Goal: Task Accomplishment & Management: Manage account settings

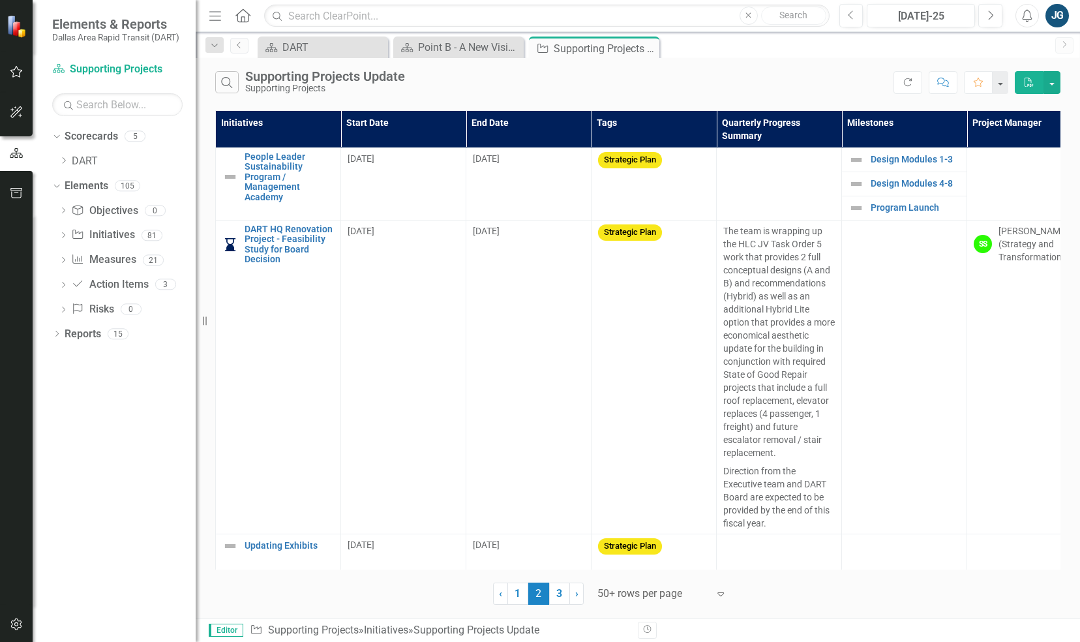
scroll to position [526, 0]
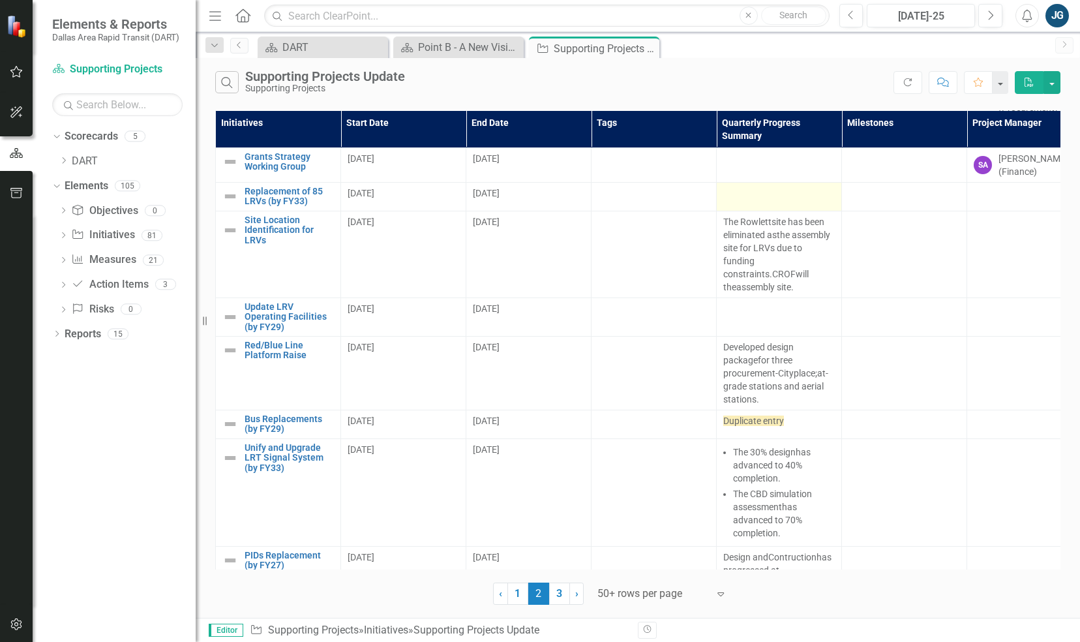
click at [780, 197] on div at bounding box center [779, 194] width 112 height 16
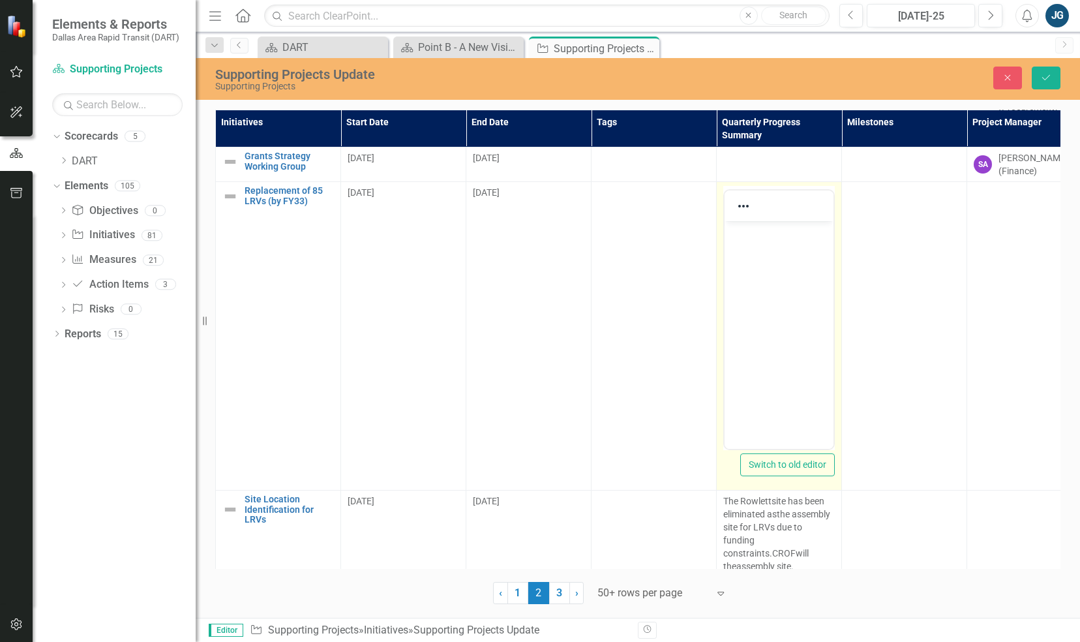
scroll to position [0, 0]
click at [764, 273] on body "Rich Text Area. Press ALT-0 for help." at bounding box center [778, 319] width 109 height 196
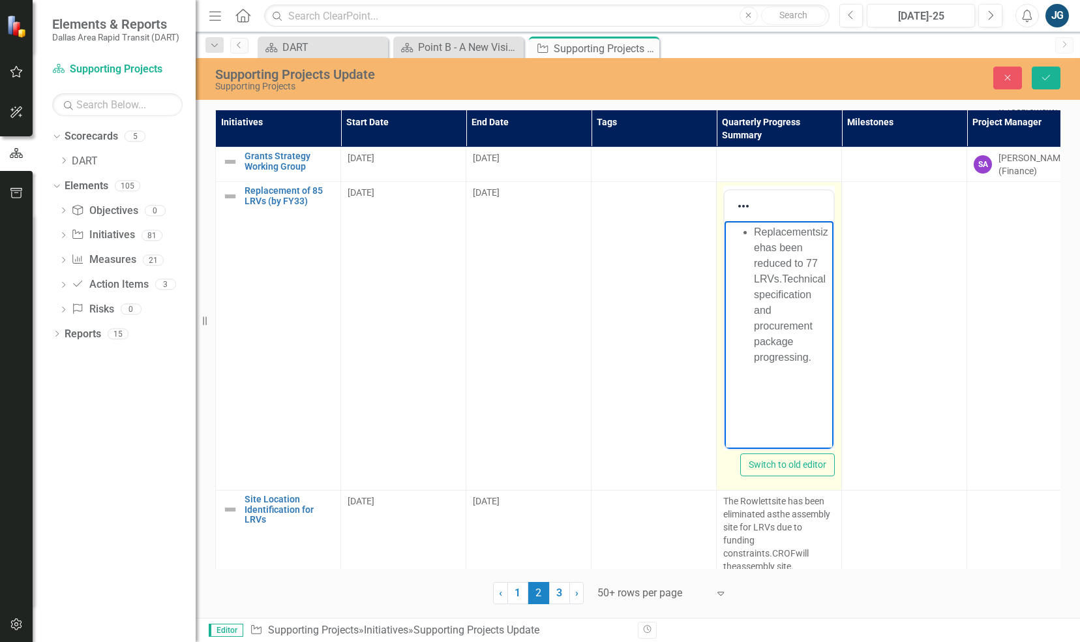
click at [751, 233] on ul "Replacement size has been reduced to 77 LR Vs. Technical specification and proc…" at bounding box center [779, 294] width 102 height 141
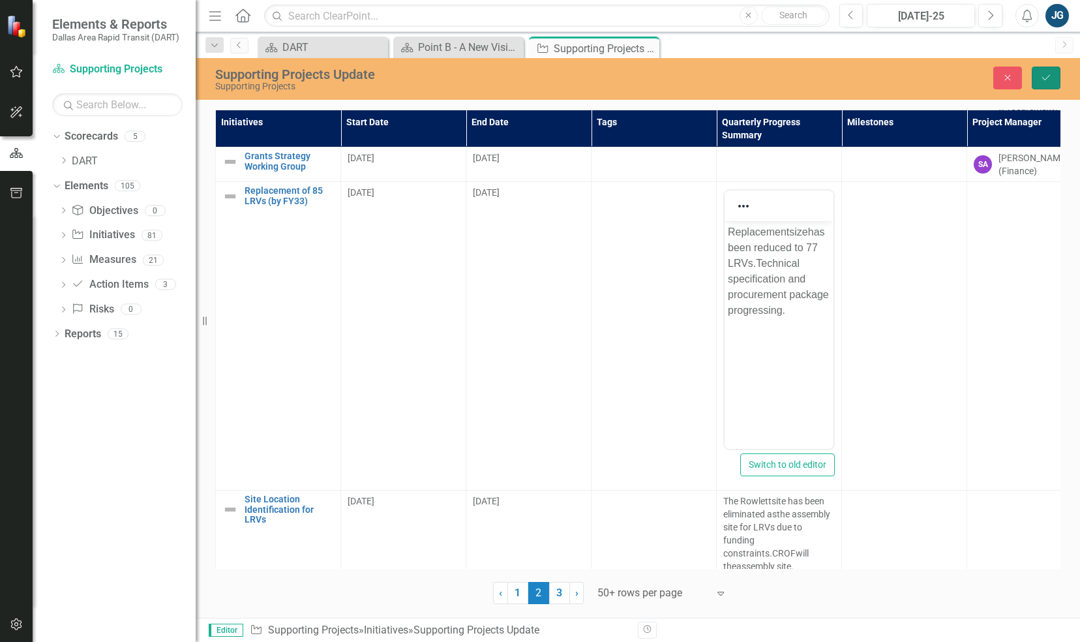
click at [1054, 74] on button "Save" at bounding box center [1046, 78] width 29 height 23
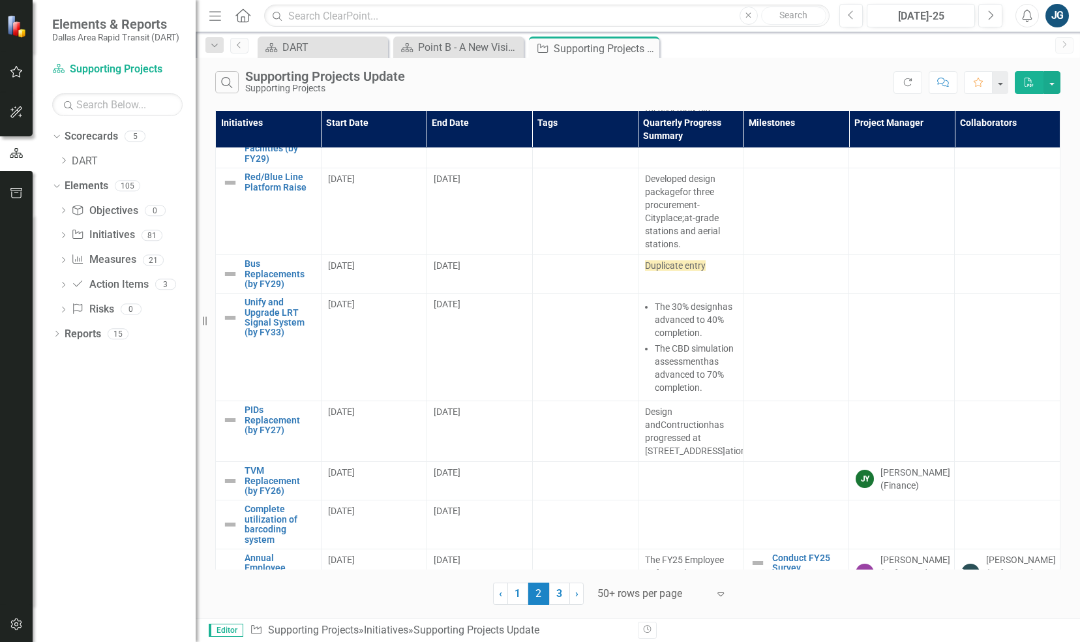
scroll to position [862, 0]
click at [685, 168] on td at bounding box center [691, 143] width 106 height 49
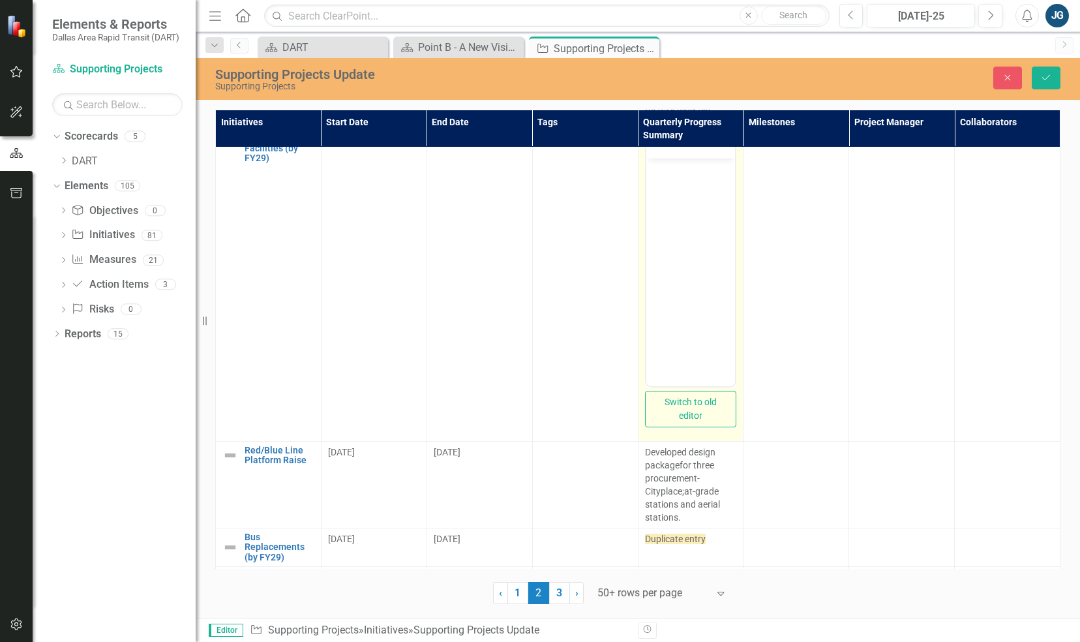
scroll to position [0, 0]
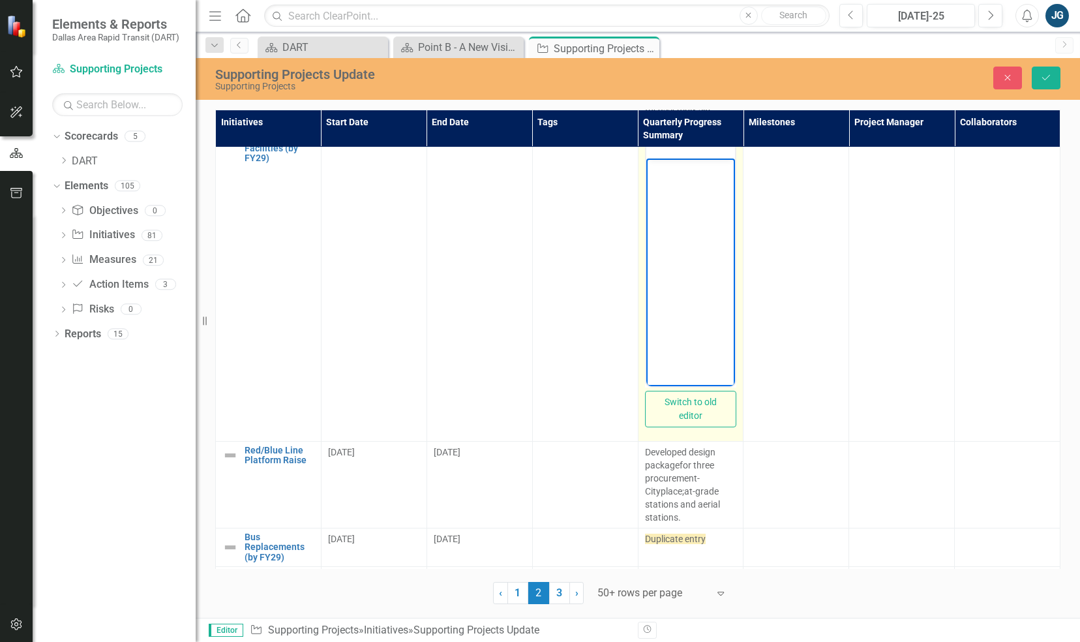
click at [685, 188] on body "Rich Text Area. Press ALT-0 for help." at bounding box center [690, 256] width 89 height 196
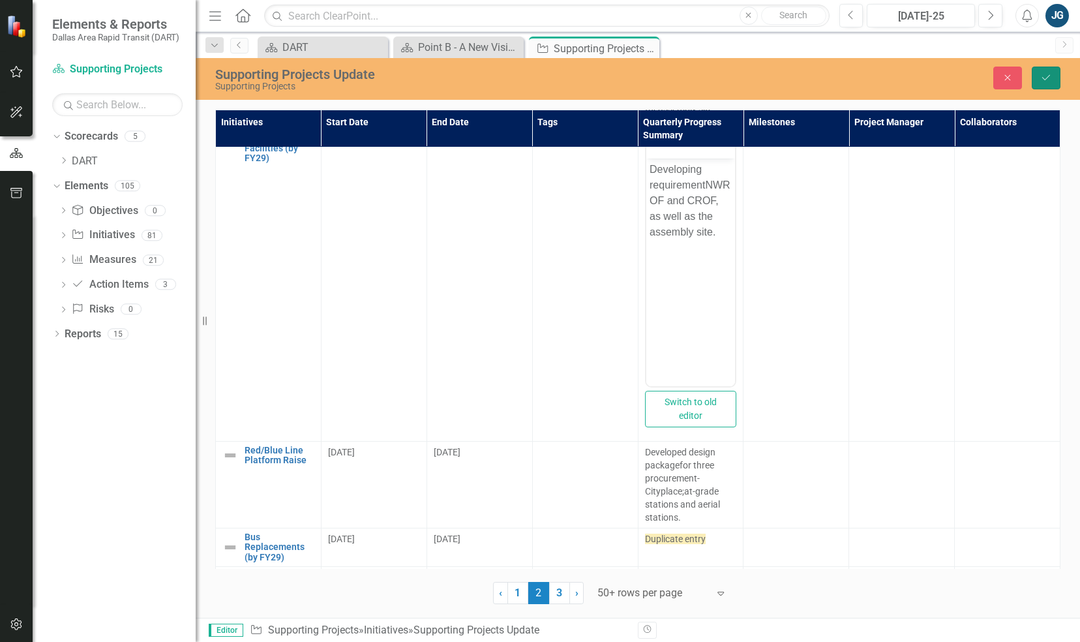
click at [1047, 76] on icon "Save" at bounding box center [1046, 77] width 12 height 9
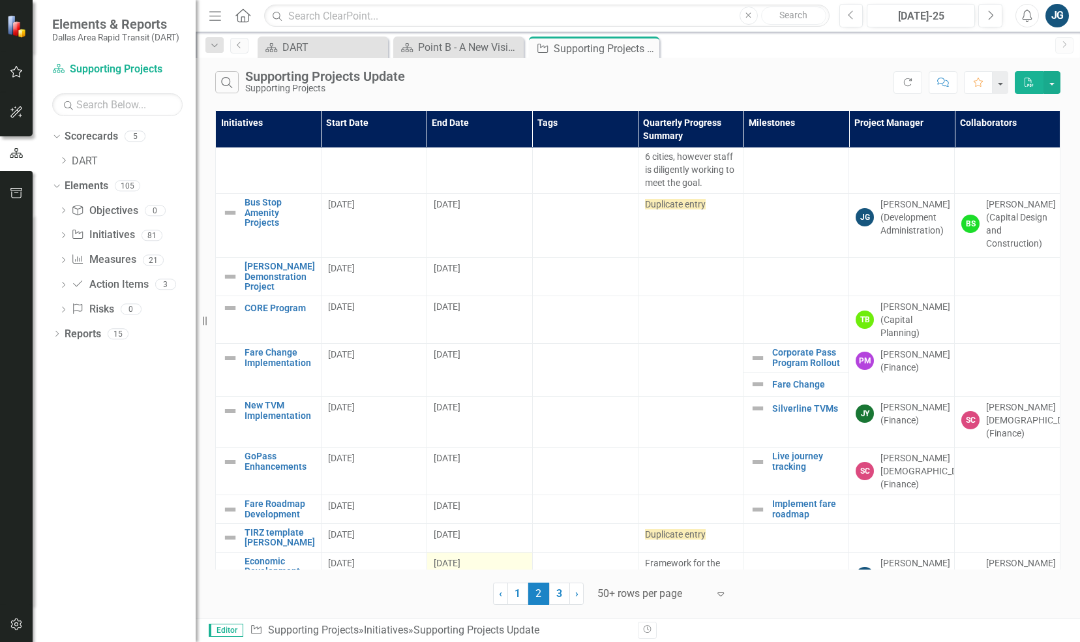
scroll to position [4374, 0]
click at [786, 260] on td at bounding box center [796, 279] width 106 height 38
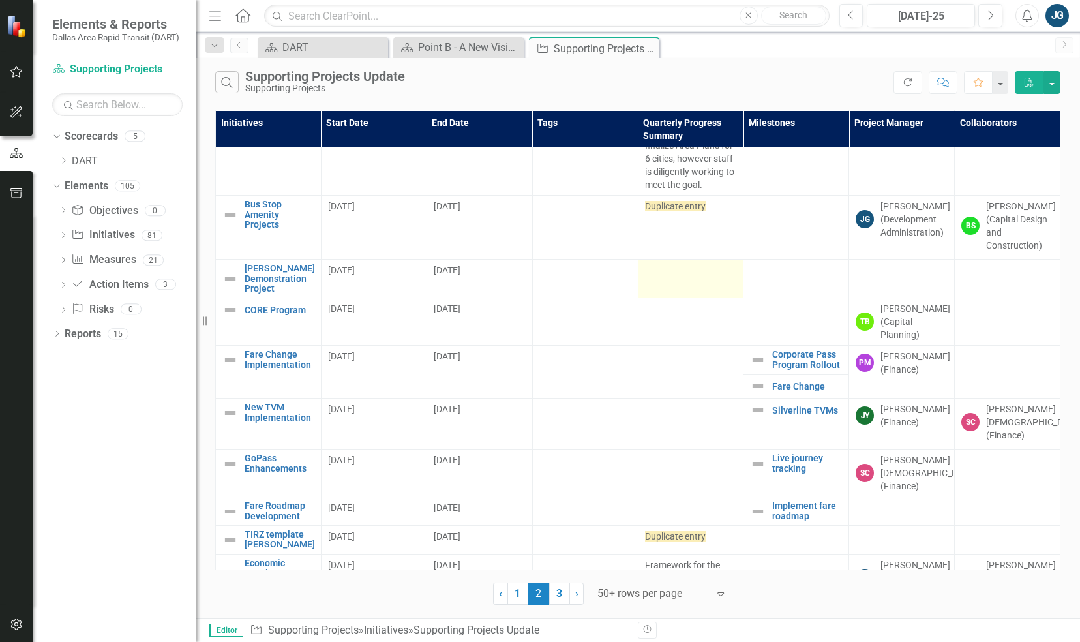
click at [694, 263] on div at bounding box center [691, 271] width 92 height 16
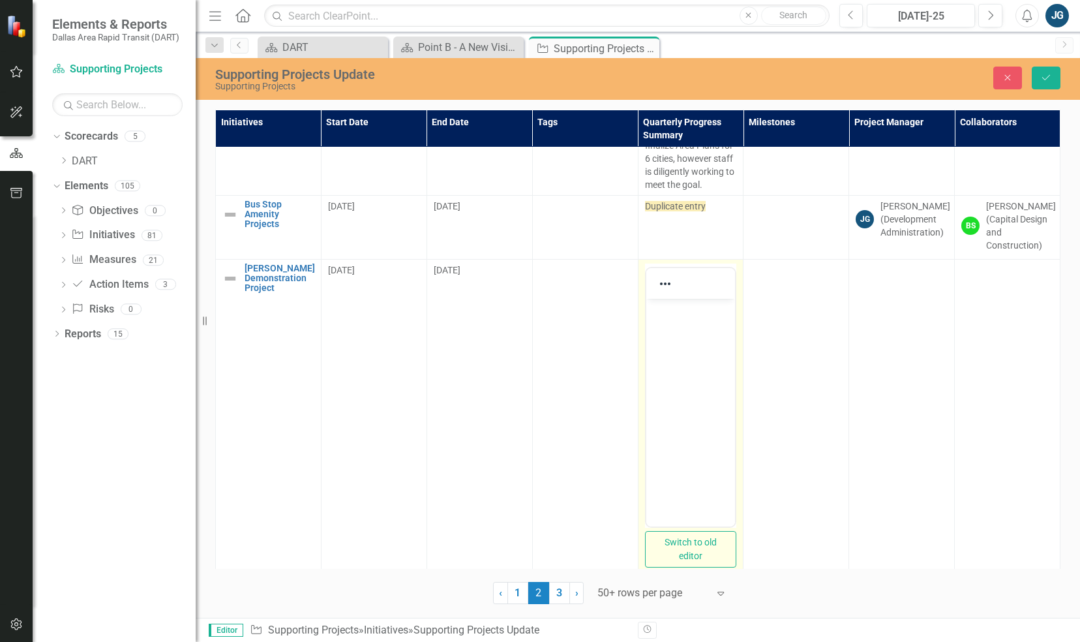
scroll to position [0, 0]
click at [675, 352] on body "Rich Text Area. Press ALT-0 for help." at bounding box center [690, 396] width 89 height 196
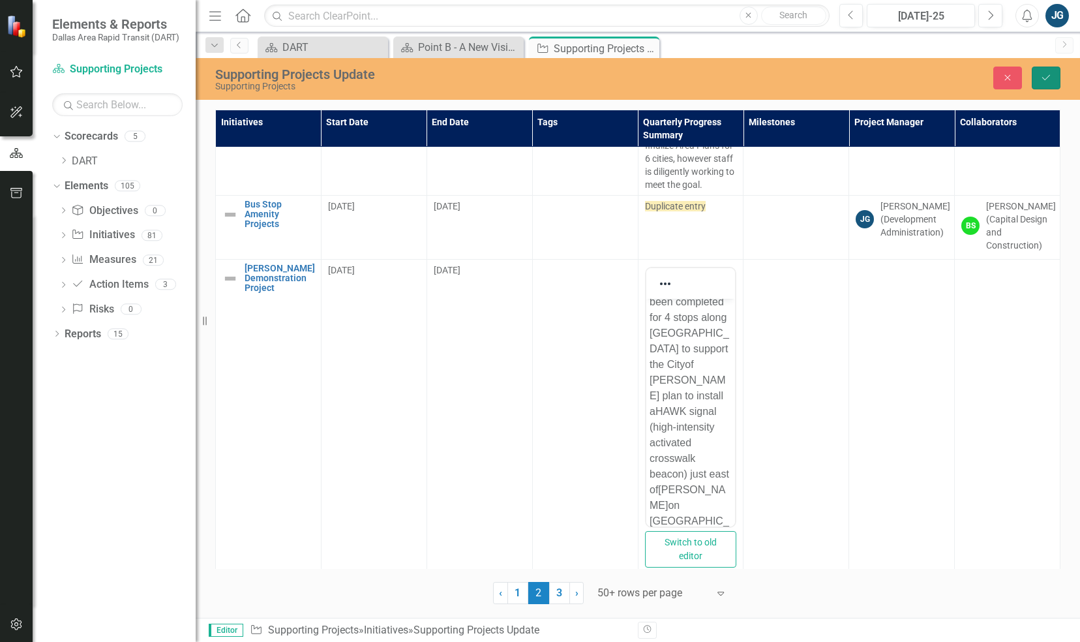
click at [1051, 87] on button "Save" at bounding box center [1046, 78] width 29 height 23
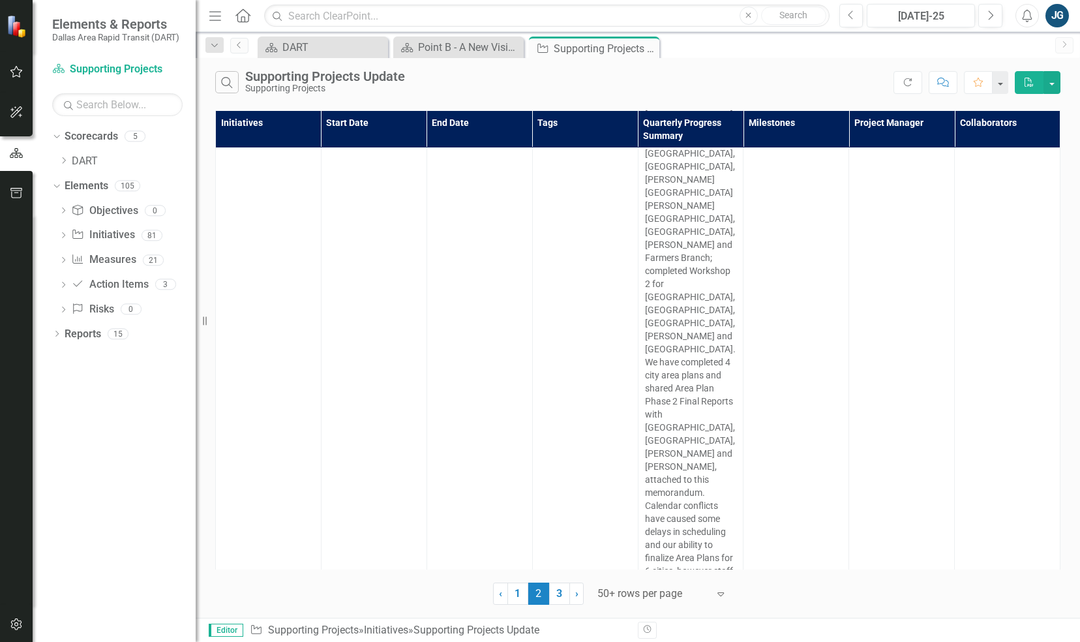
scroll to position [3962, 0]
